Goal: Task Accomplishment & Management: Complete application form

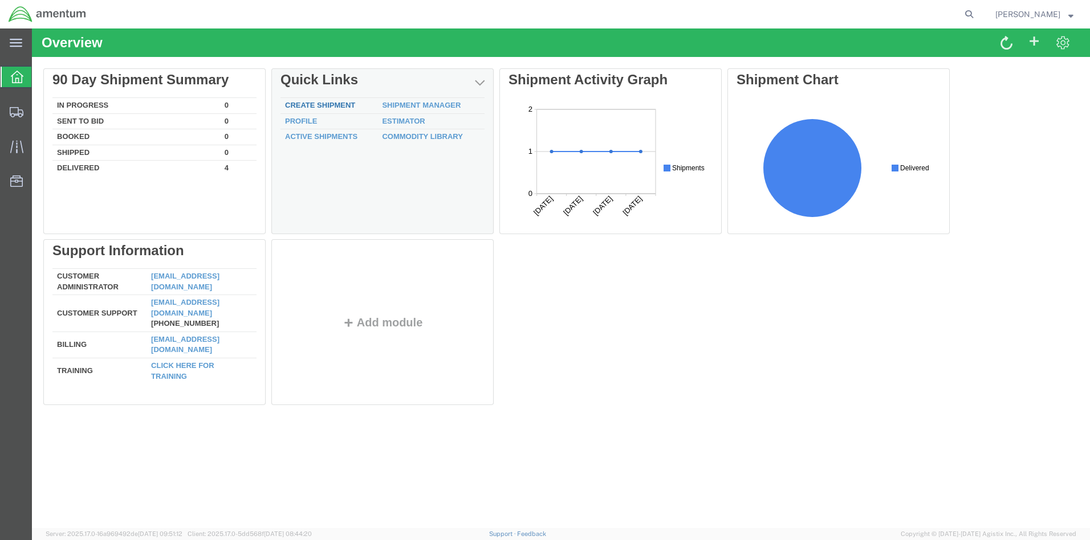
click at [320, 103] on link "Create Shipment" at bounding box center [320, 105] width 70 height 9
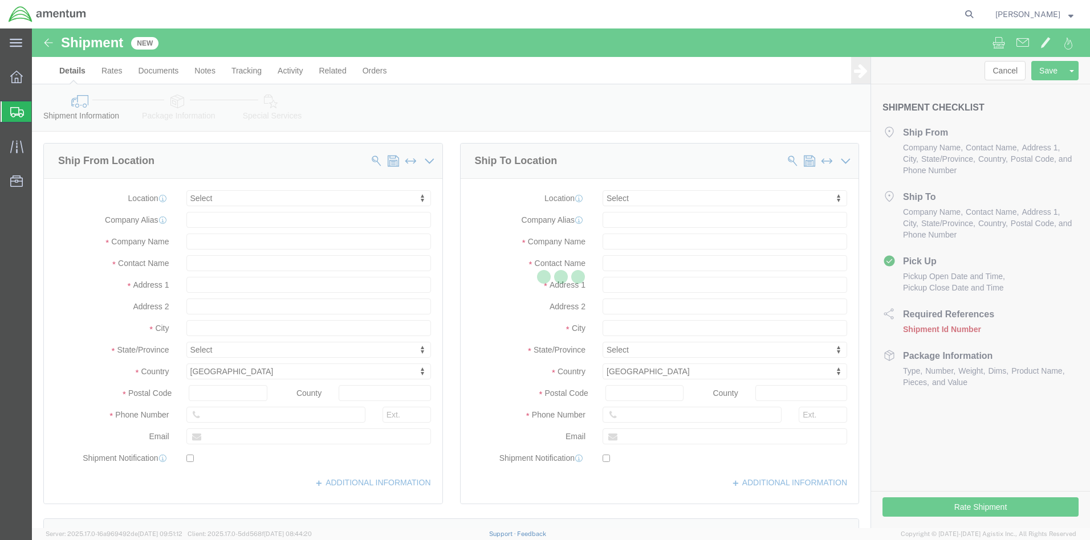
select select
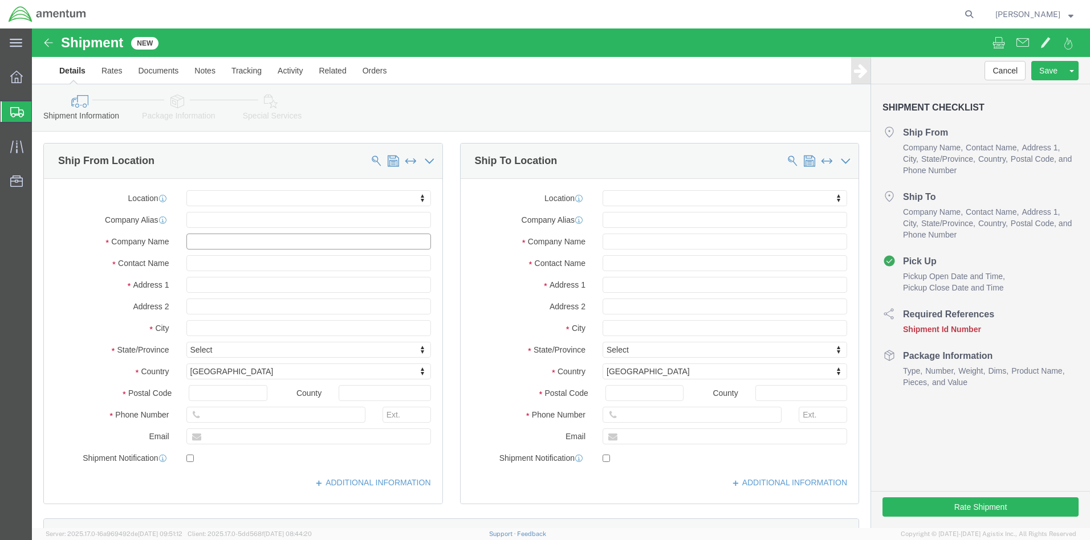
click input "text"
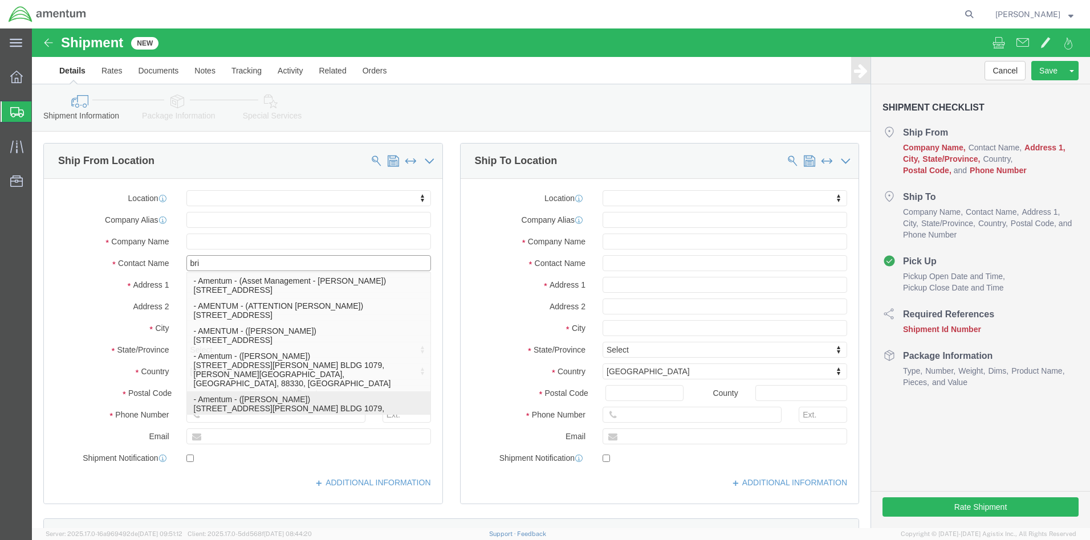
type input "bria"
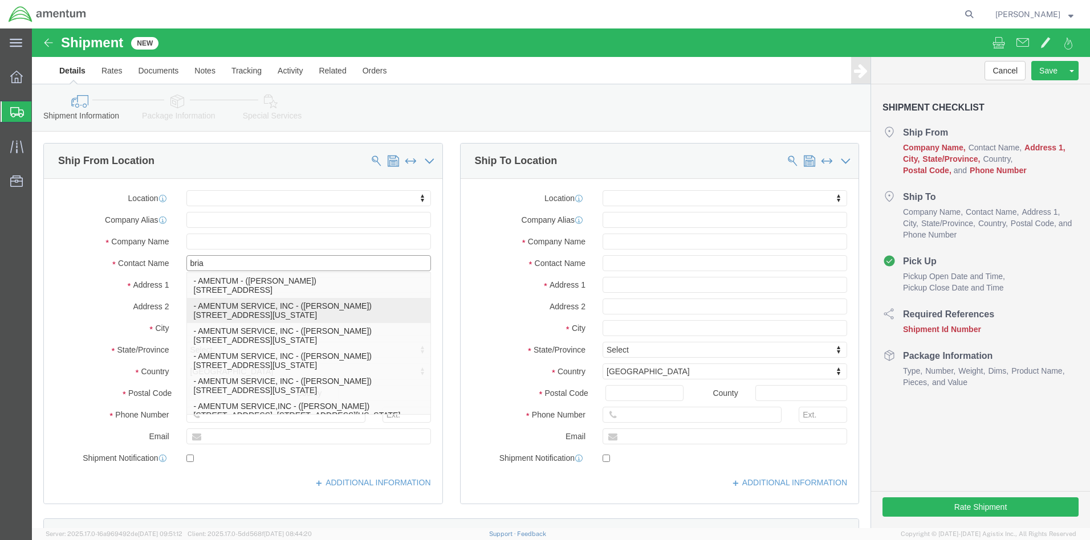
click p "- AMENTUM SERVICE, INC - ([PERSON_NAME]) [STREET_ADDRESS][US_STATE]"
select select
type input "AMENTUM SERVICE, INC"
type input "[PERSON_NAME]"
type input "[STREET_ADDRESS]"
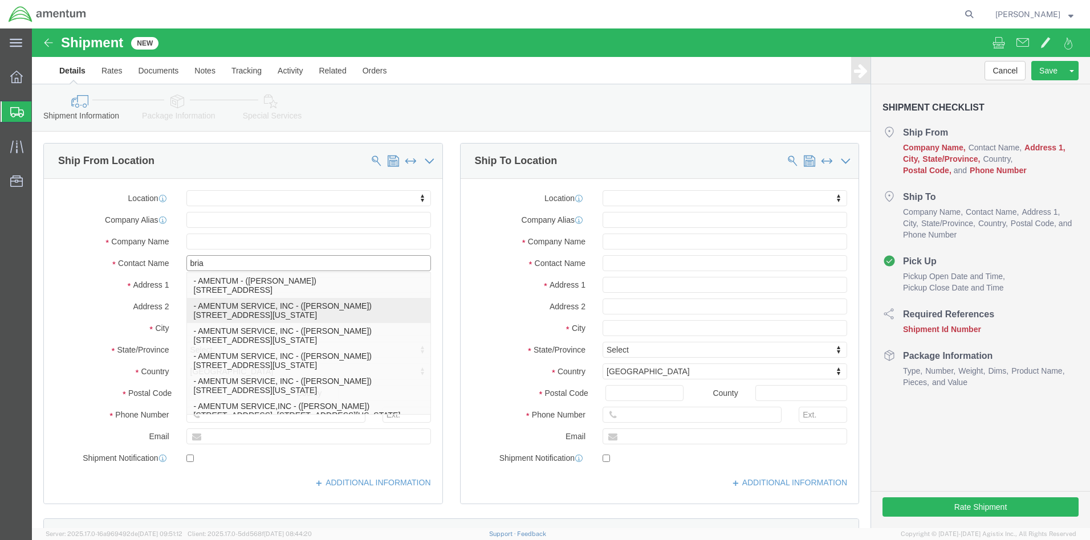
type input "BLDG 137"
type input "[US_STATE][GEOGRAPHIC_DATA]"
type input "23460"
select select "VA"
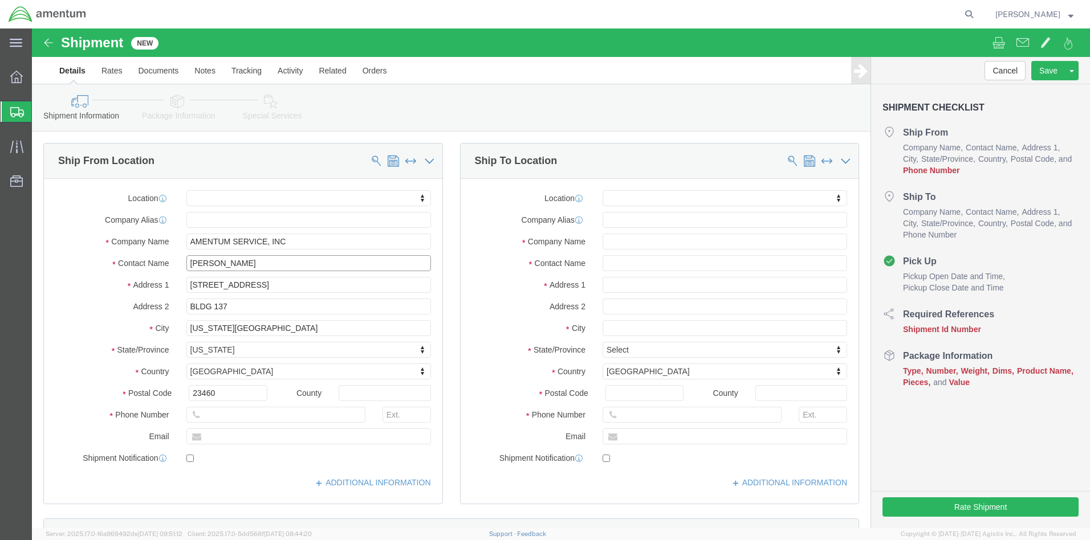
type input "[PERSON_NAME]"
click input "text"
type input "7574177334"
click input "text"
type input "bett"
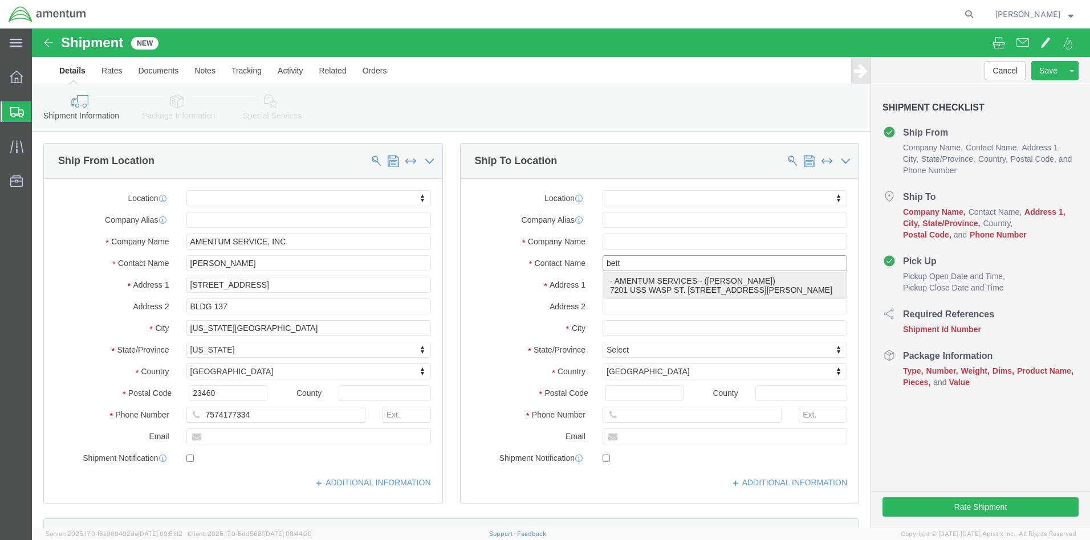
click p "- AMENTUM SERVICES - ([PERSON_NAME]) 7201 USS WASP ST. [STREET_ADDRESS][PERSON_…"
select select
type input "AMENTUM SERVICES"
type input "[PERSON_NAME]"
type input "7201 USS WASP ST. BLDG 2992"
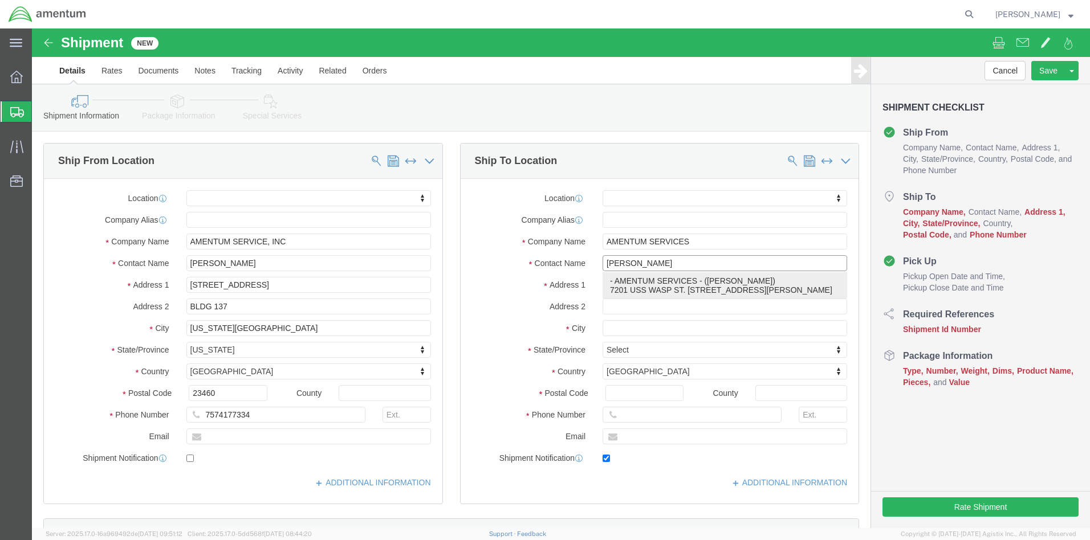
type input "NAS [PERSON_NAME] FIELD"
type input "[PERSON_NAME]"
type input "32570"
type input "8504846263"
type input "[PERSON_NAME][EMAIL_ADDRESS][PERSON_NAME][DOMAIN_NAME]"
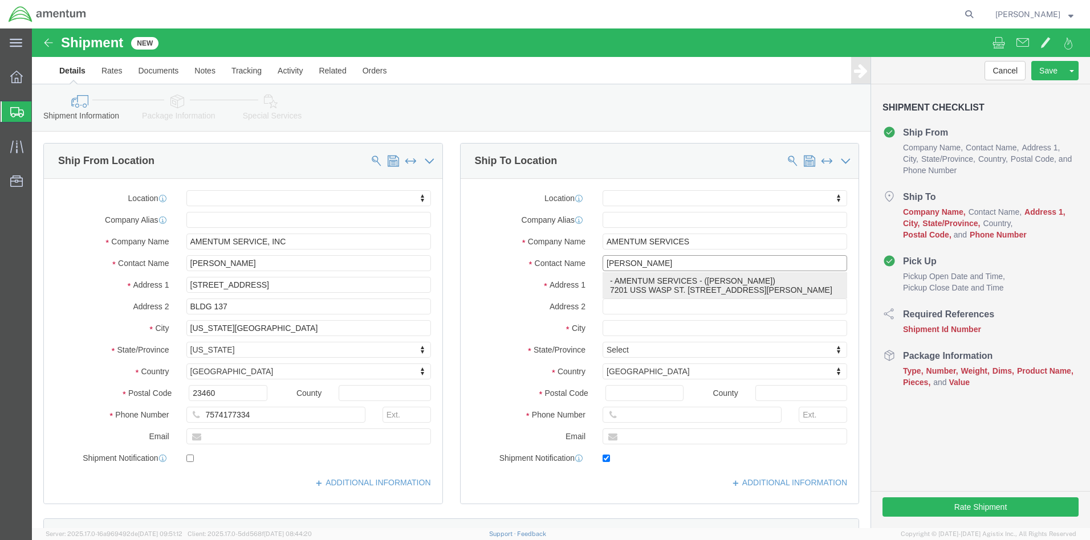
checkbox input "true"
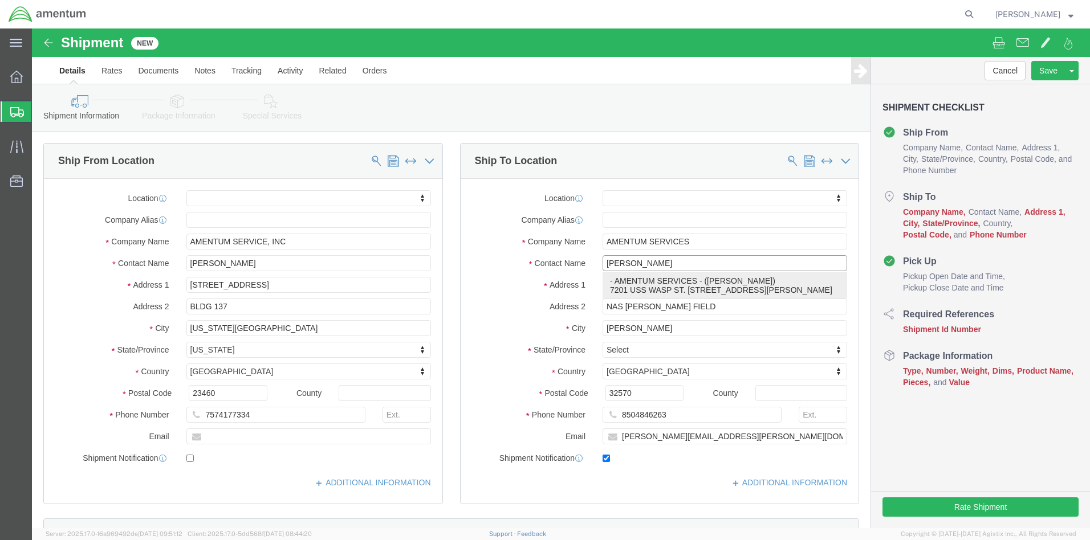
select select "FL"
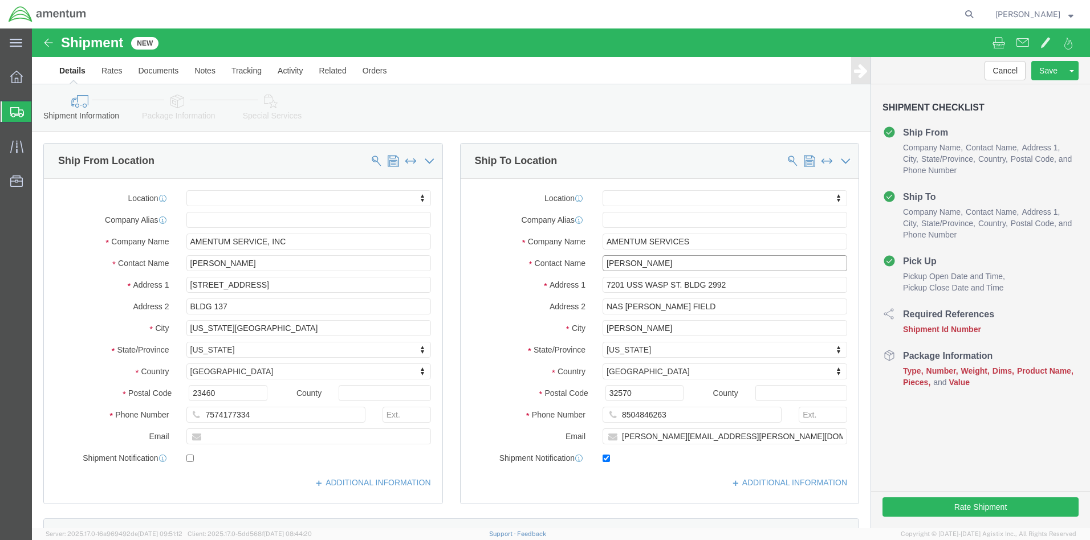
type input "[PERSON_NAME]"
click div "Ship To Location Location My Profile Location [PHONE_NUMBER] [PHONE_NUMBER] [PH…"
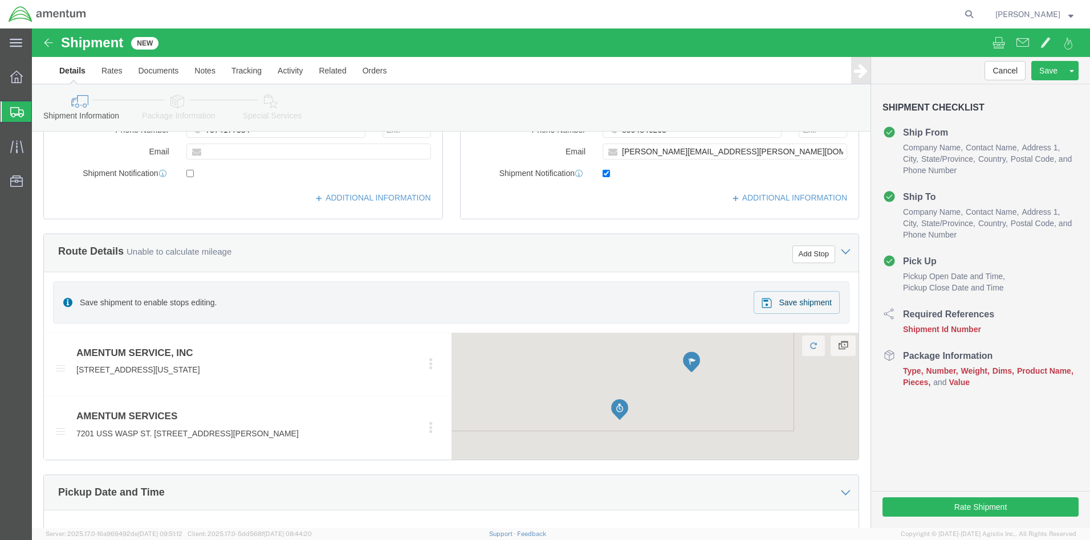
click div "[DATE] 12:00 PM"
click input "12:00 PM"
click input "8:00 PM"
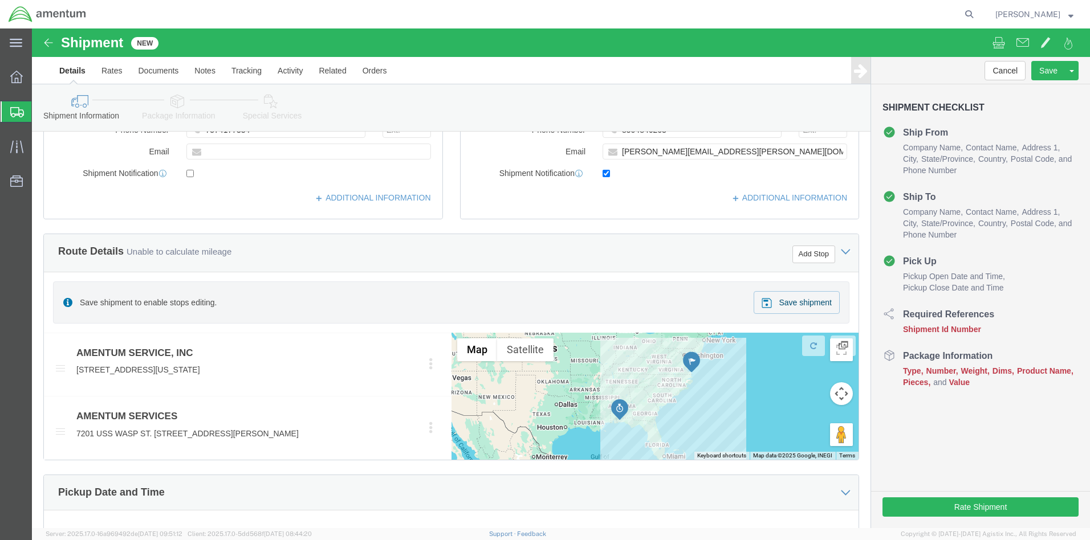
scroll to position [570, 0]
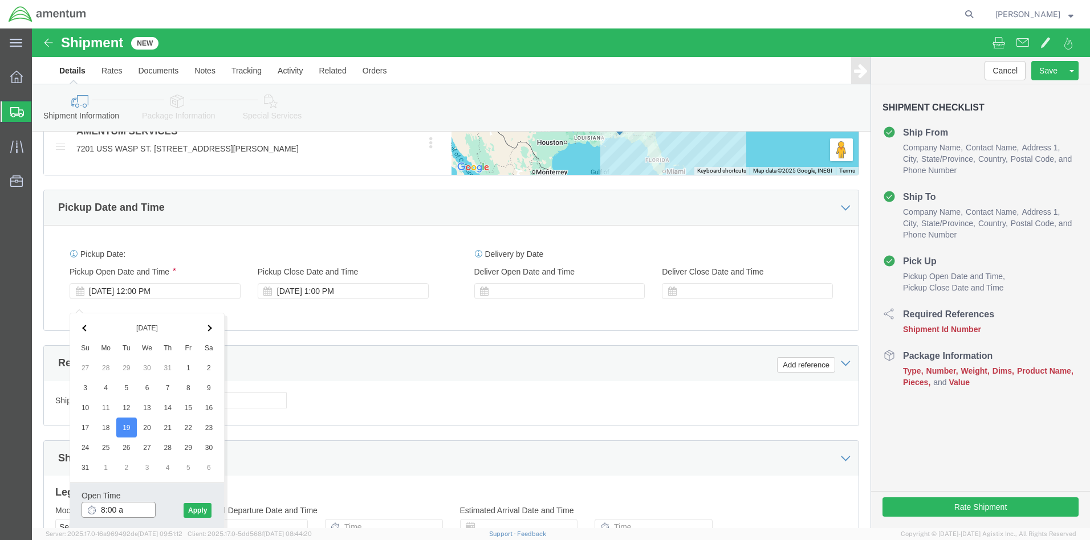
type input "8:00 am"
click button "Apply"
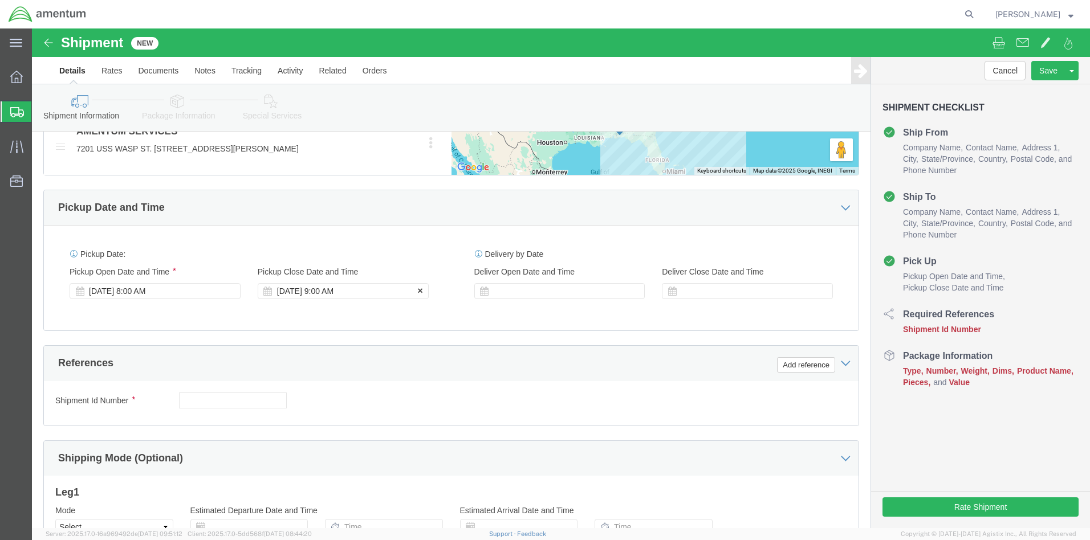
click div "[DATE] 9:00 AM"
click input "5:00 AM"
type input "5:00 PM"
click button "Apply"
click button "Add reference"
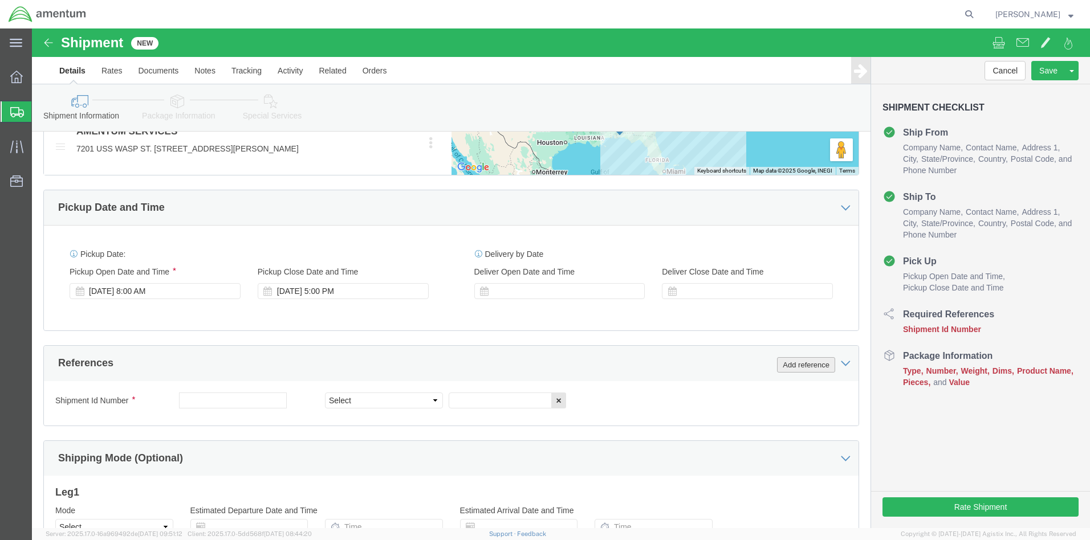
click button "Add reference"
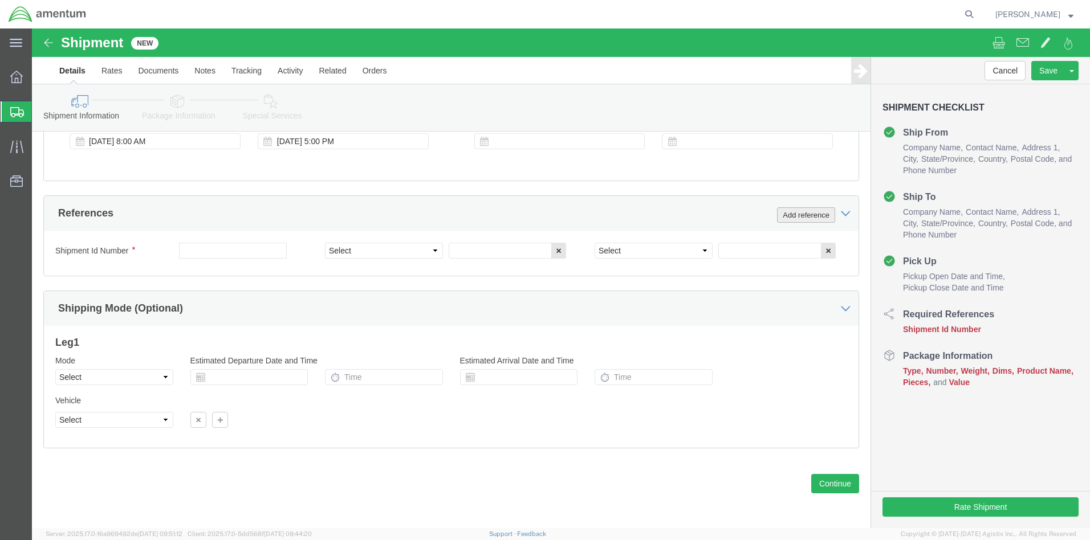
click button "Add reference"
